Goal: Task Accomplishment & Management: Use online tool/utility

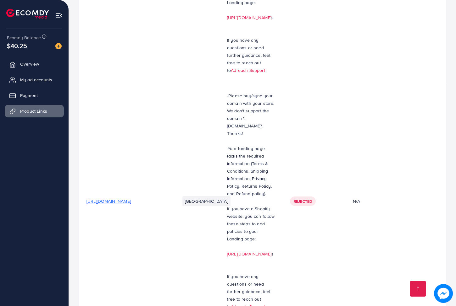
scroll to position [293, 0]
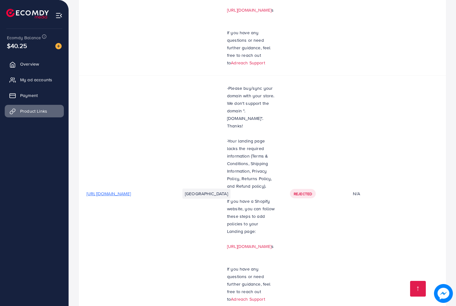
scroll to position [207, 0]
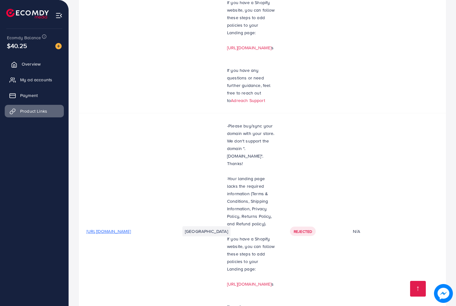
click at [39, 63] on span "Overview" at bounding box center [31, 64] width 19 height 6
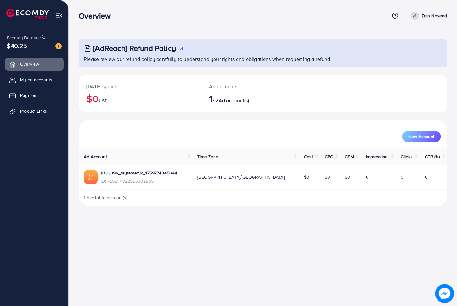
click at [240, 103] on span "Ad account(s)" at bounding box center [233, 100] width 31 height 7
click at [59, 48] on img at bounding box center [58, 46] width 6 height 6
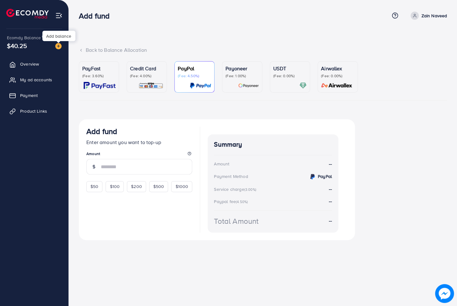
click at [57, 44] on img at bounding box center [58, 46] width 6 height 6
click at [125, 169] on input "number" at bounding box center [146, 167] width 91 height 16
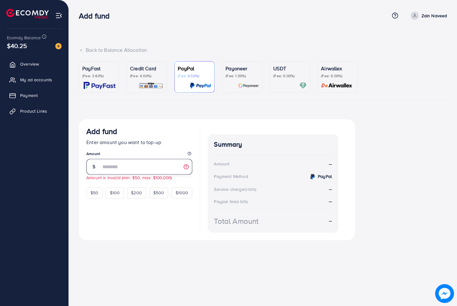
type input "**"
click at [105, 78] on p "(Fee: 3.60%)" at bounding box center [98, 76] width 33 height 5
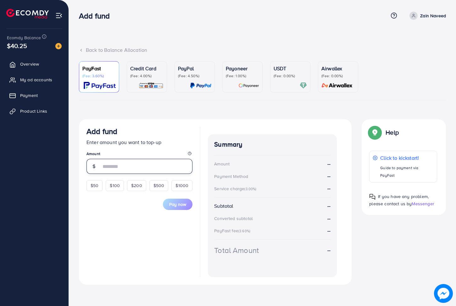
click at [113, 169] on input "number" at bounding box center [146, 166] width 91 height 15
type input "**"
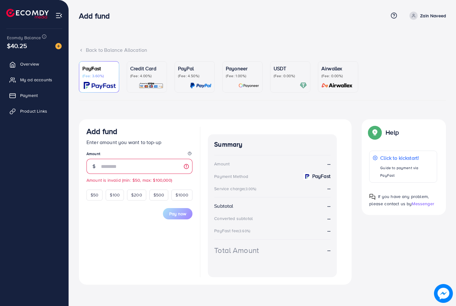
click at [330, 77] on p "(Fee: 0.00%)" at bounding box center [337, 76] width 33 height 5
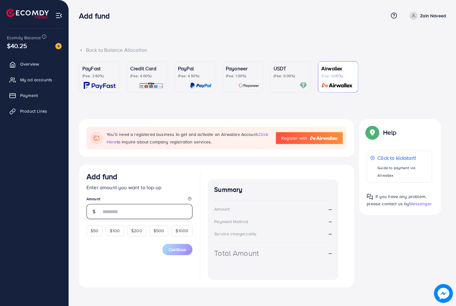
click at [132, 209] on input "number" at bounding box center [146, 211] width 91 height 15
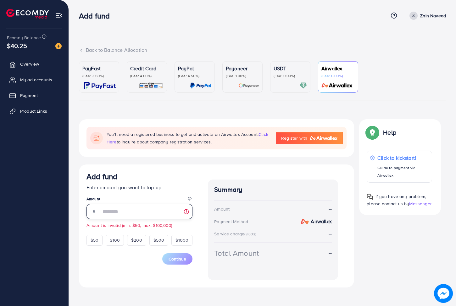
type input "**"
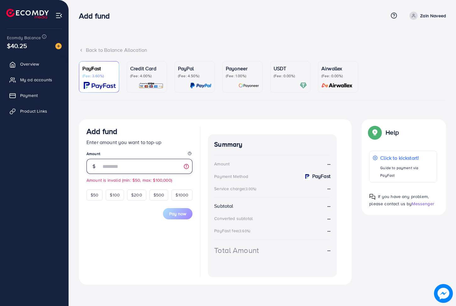
click at [126, 171] on input "**" at bounding box center [146, 166] width 91 height 15
type input "*"
click at [46, 66] on link "Overview" at bounding box center [34, 64] width 59 height 13
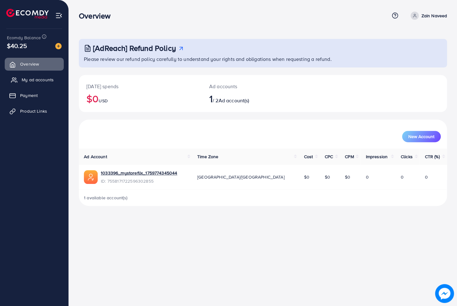
click at [44, 80] on span "My ad accounts" at bounding box center [38, 80] width 32 height 6
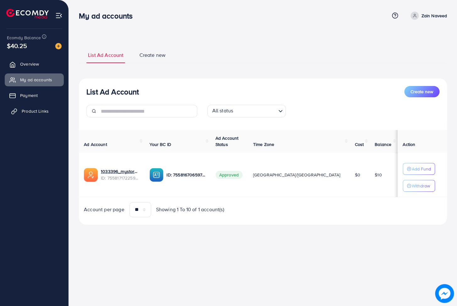
click at [26, 107] on link "Product Links" at bounding box center [34, 111] width 59 height 13
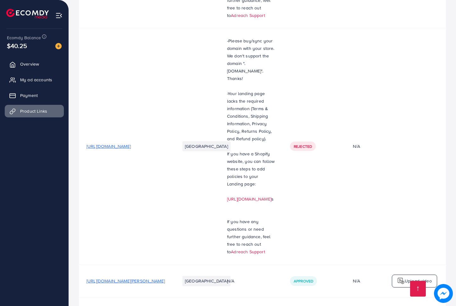
scroll to position [293, 0]
click at [415, 285] on link at bounding box center [418, 289] width 16 height 16
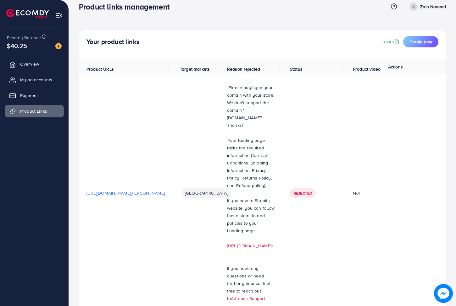
scroll to position [0, 0]
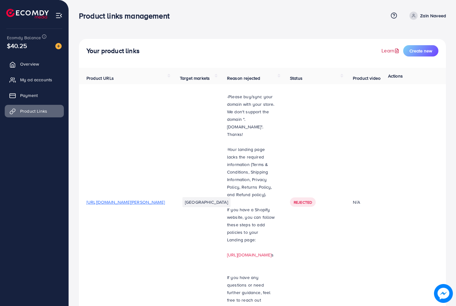
click at [391, 51] on link "Learn" at bounding box center [390, 50] width 19 height 7
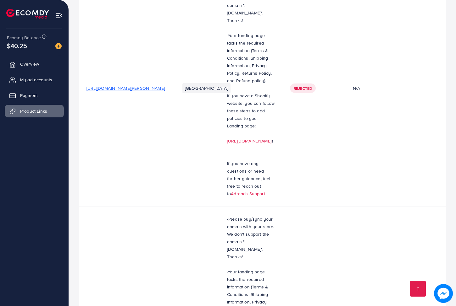
scroll to position [200, 0]
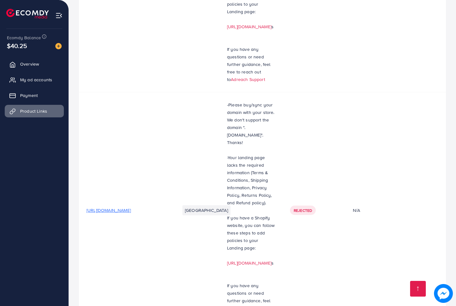
scroll to position [293, 0]
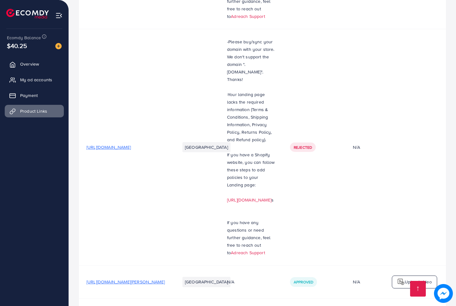
scroll to position [293, 0]
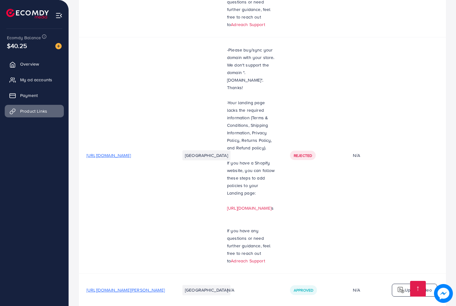
scroll to position [293, 0]
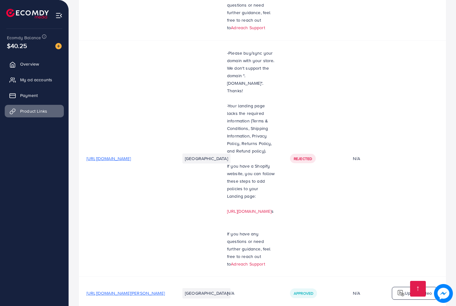
scroll to position [293, 0]
